Goal: Task Accomplishment & Management: Manage account settings

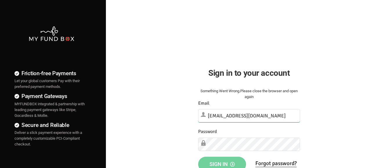
type input "[EMAIL_ADDRESS][DOMAIN_NAME]"
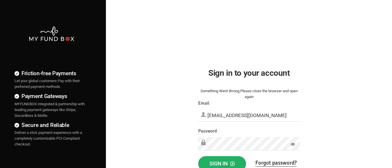
click at [222, 162] on span "Sign in" at bounding box center [221, 164] width 25 height 6
